Goal: Navigation & Orientation: Find specific page/section

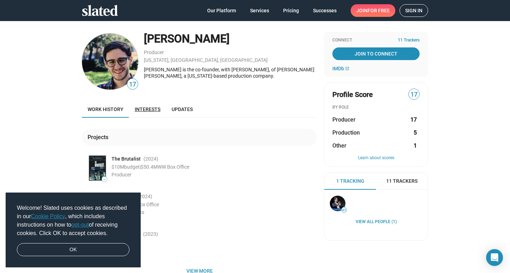
click at [141, 109] on span "Interests" at bounding box center [148, 110] width 26 height 6
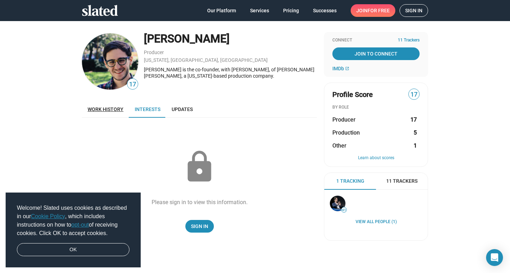
click at [97, 110] on span "Work history" at bounding box center [106, 110] width 36 height 6
